Goal: Information Seeking & Learning: Learn about a topic

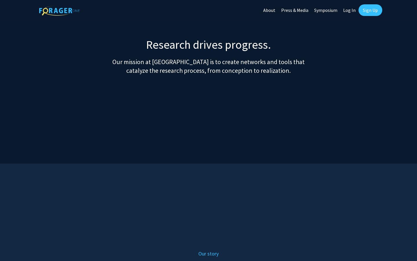
click at [298, 6] on link "Press & Media" at bounding box center [295, 10] width 33 height 20
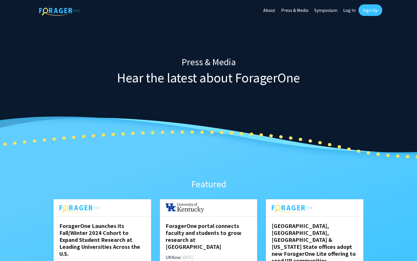
click at [298, 11] on link "Press & Media" at bounding box center [295, 10] width 33 height 20
click at [329, 11] on link "Symposium" at bounding box center [326, 10] width 29 height 20
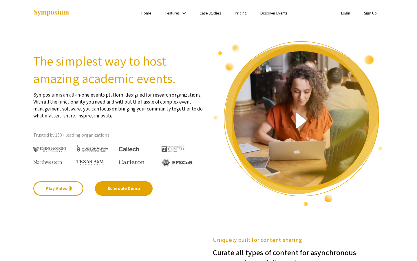
click at [149, 13] on link "Home" at bounding box center [146, 12] width 10 height 5
click at [239, 14] on link "Pricing" at bounding box center [241, 12] width 12 height 5
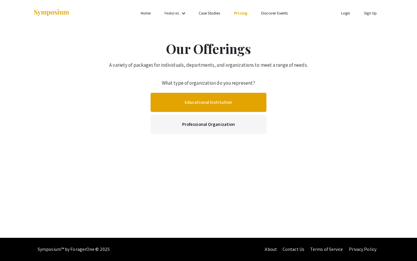
click at [215, 103] on link "Educational Institution" at bounding box center [209, 102] width 116 height 19
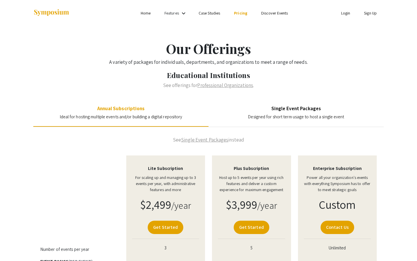
click at [198, 139] on link "Single Event Packages" at bounding box center [204, 140] width 47 height 6
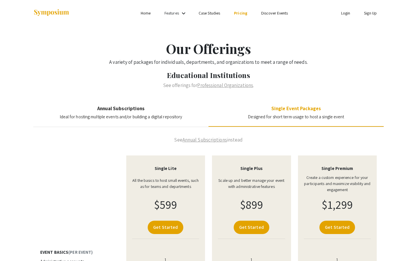
click at [198, 139] on link "Annual Subscriptions" at bounding box center [205, 140] width 45 height 6
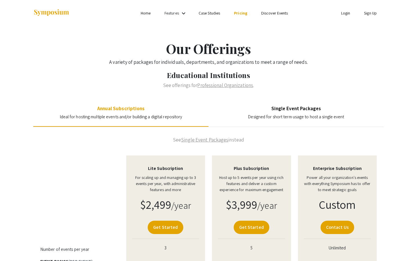
click at [227, 84] on link "Professional Organizations" at bounding box center [225, 85] width 56 height 6
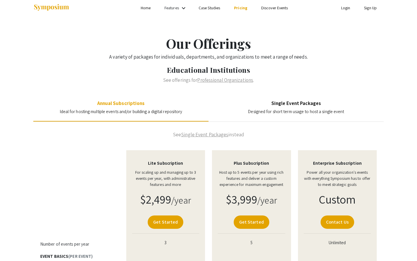
scroll to position [4, 0]
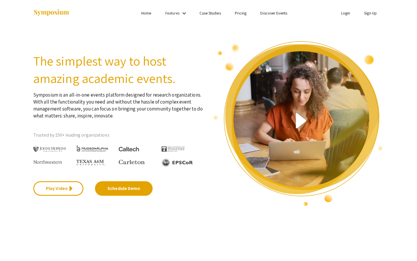
click at [146, 14] on link "Home" at bounding box center [146, 12] width 10 height 5
click at [147, 11] on link "Home" at bounding box center [146, 12] width 11 height 5
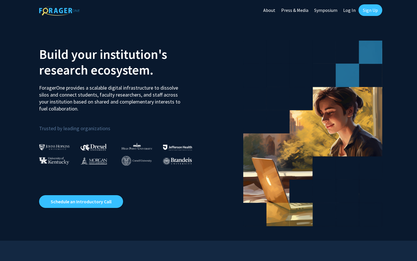
click at [275, 9] on link "About" at bounding box center [270, 10] width 18 height 20
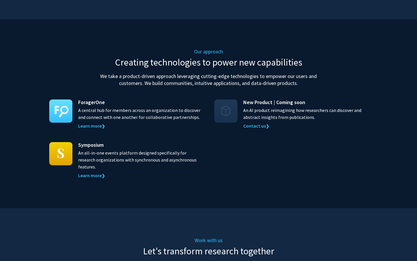
scroll to position [526, 0]
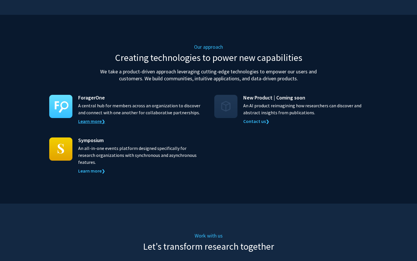
click at [97, 118] on link "Learn more ❯" at bounding box center [91, 121] width 27 height 6
